Goal: Information Seeking & Learning: Learn about a topic

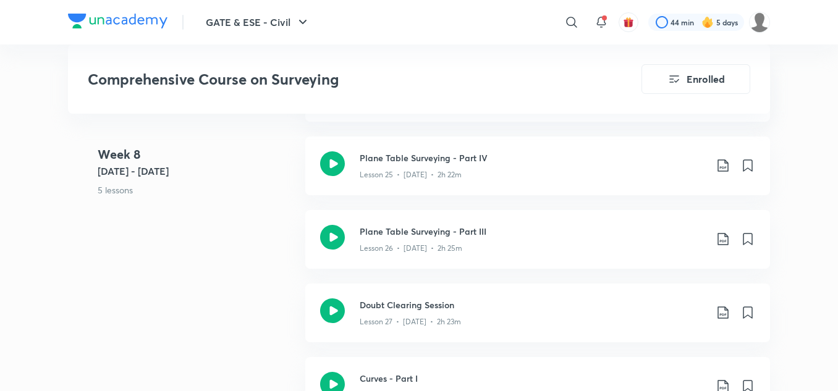
scroll to position [2928, 0]
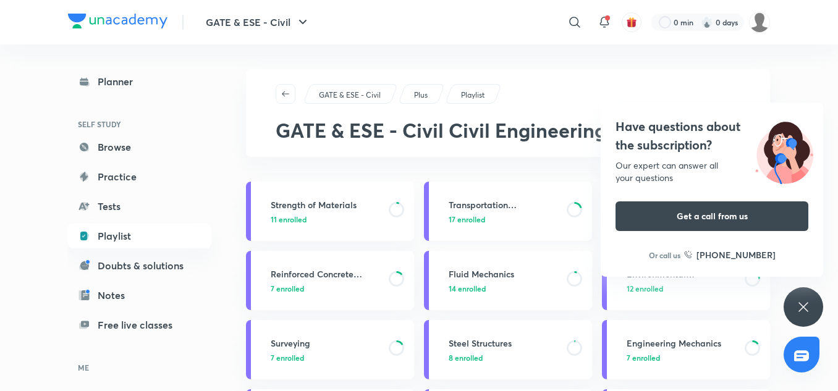
click at [514, 199] on h3 "Transportation Engineering" at bounding box center [504, 204] width 111 height 13
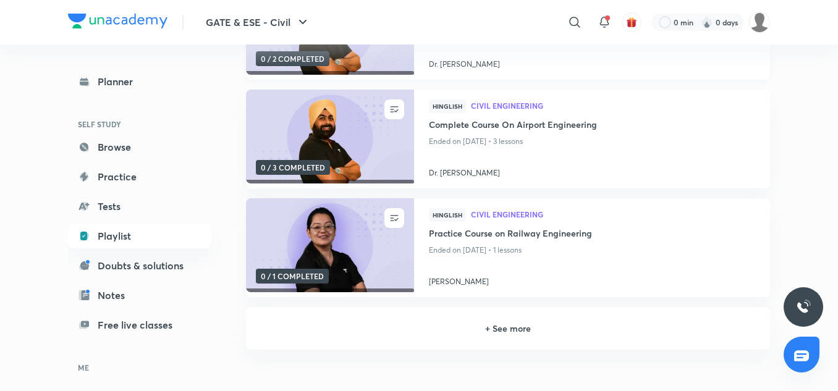
scroll to position [235, 0]
click at [510, 325] on h6 "+ See more" at bounding box center [508, 327] width 494 height 13
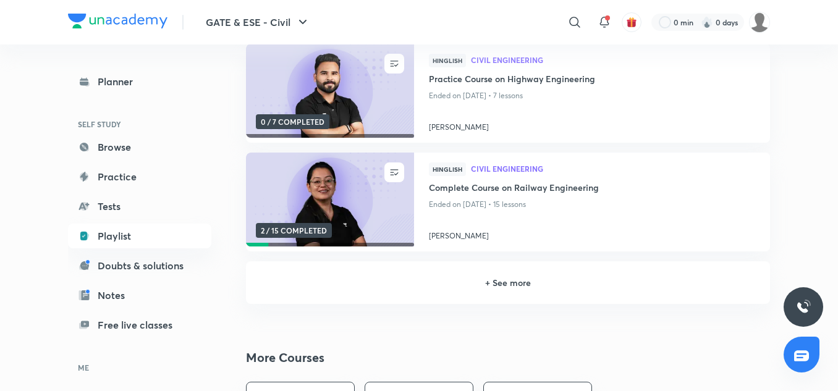
scroll to position [607, 0]
click at [512, 281] on h6 "+ See more" at bounding box center [508, 282] width 494 height 13
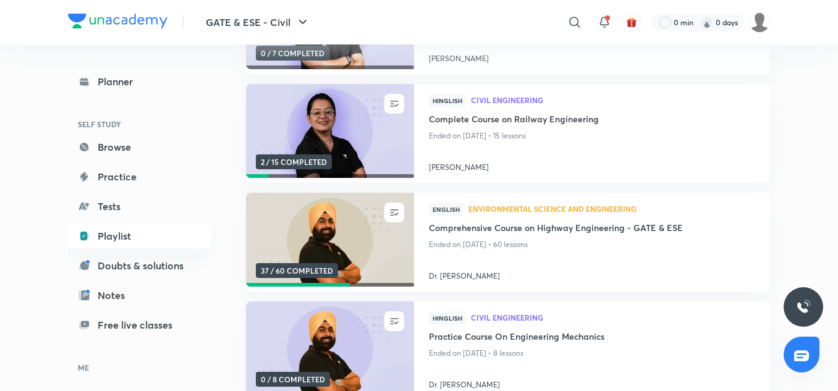
scroll to position [676, 0]
click at [351, 246] on img at bounding box center [329, 240] width 171 height 96
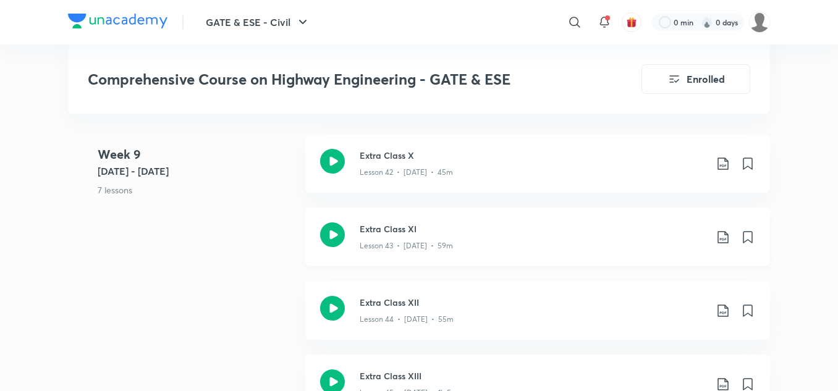
scroll to position [4295, 0]
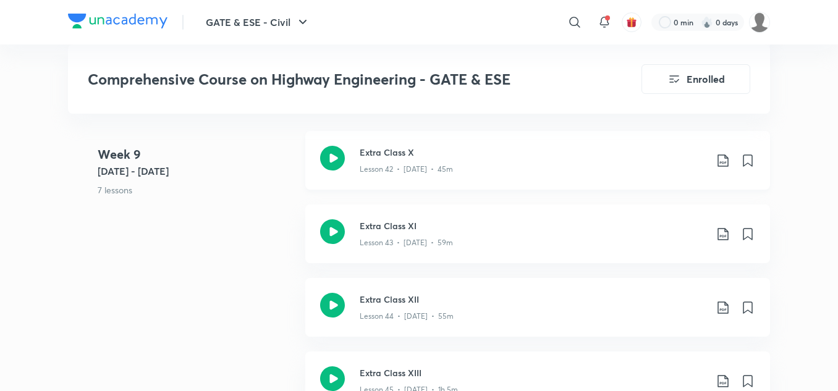
click at [331, 157] on icon at bounding box center [332, 158] width 25 height 25
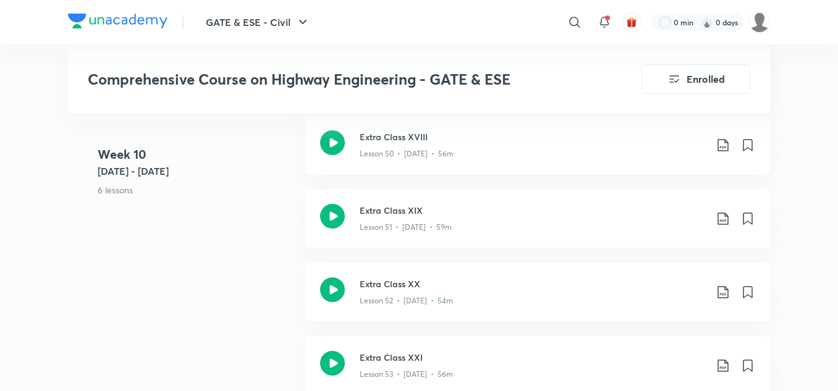
scroll to position [4967, 0]
